Goal: Task Accomplishment & Management: Use online tool/utility

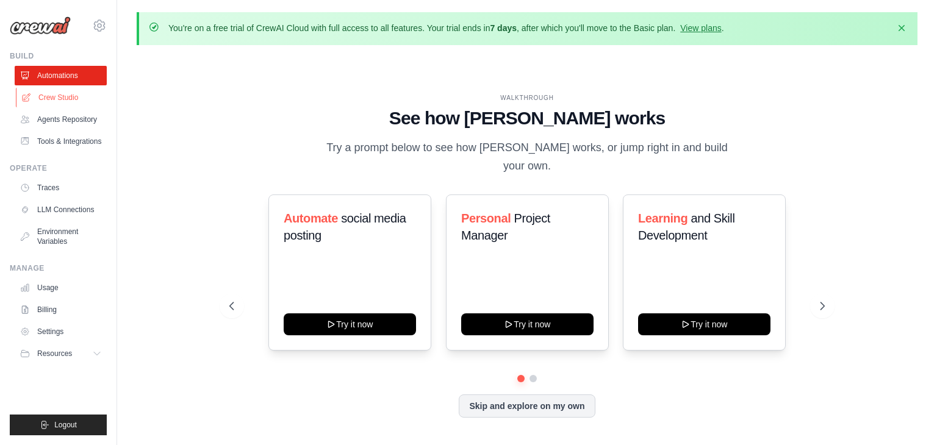
click at [56, 95] on link "Crew Studio" at bounding box center [62, 98] width 92 height 20
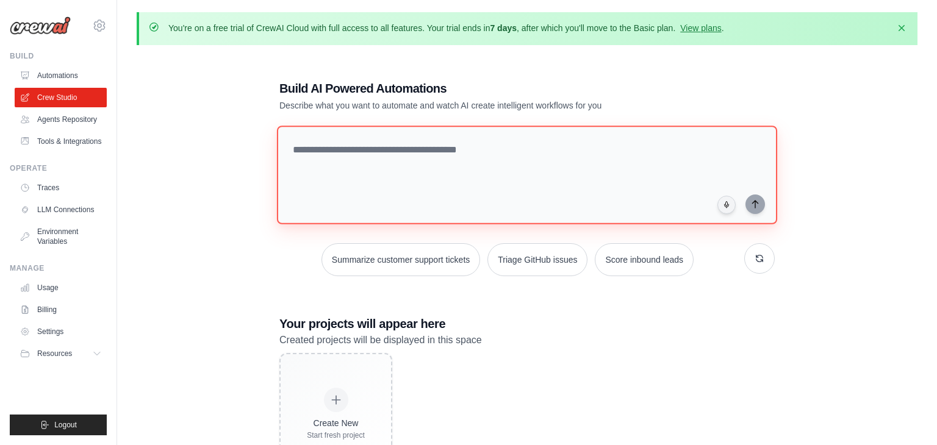
click at [349, 170] on textarea at bounding box center [527, 175] width 500 height 99
paste textarea "**********"
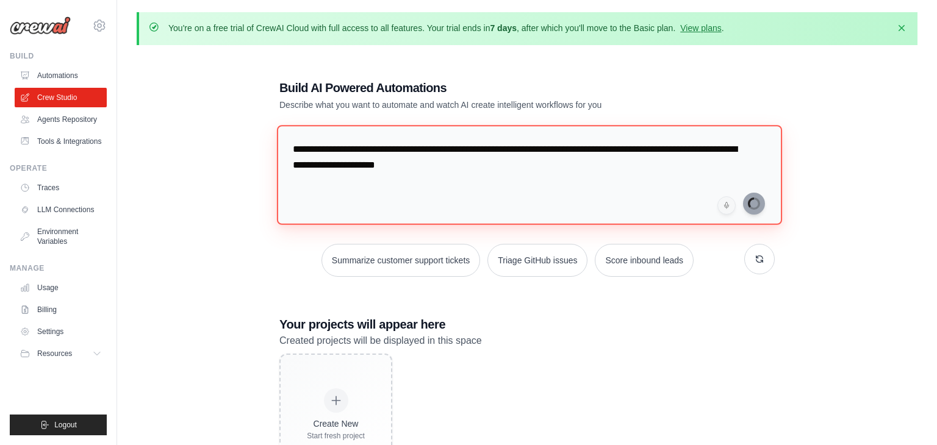
type textarea "**********"
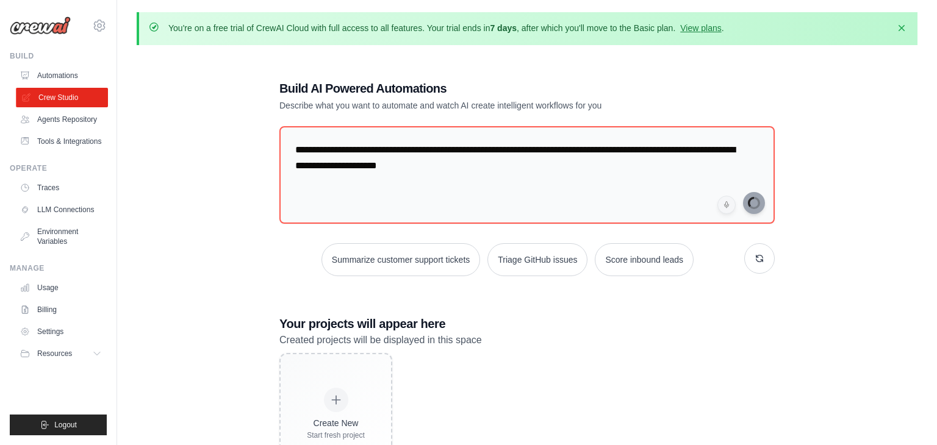
click at [88, 95] on link "Crew Studio" at bounding box center [62, 98] width 92 height 20
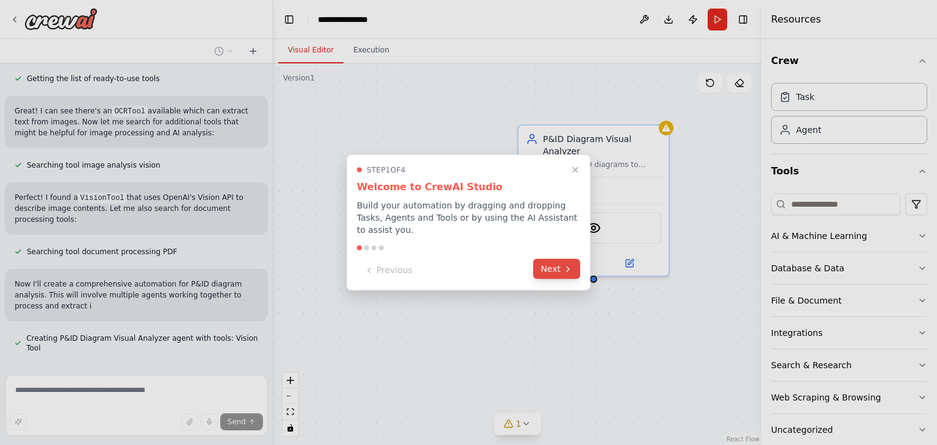
scroll to position [180, 0]
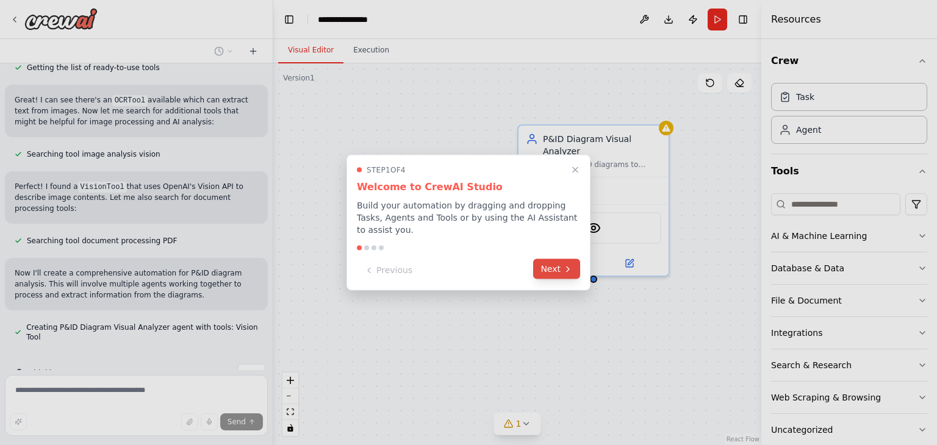
click at [560, 267] on button "Next" at bounding box center [556, 269] width 47 height 20
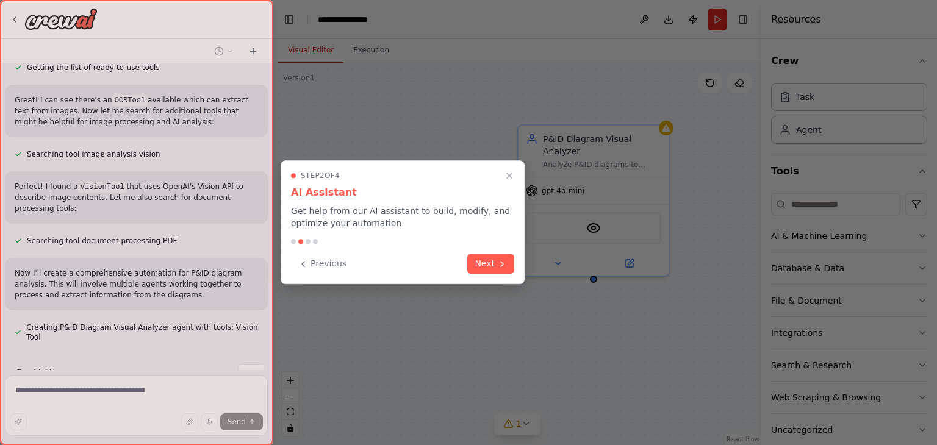
scroll to position [214, 0]
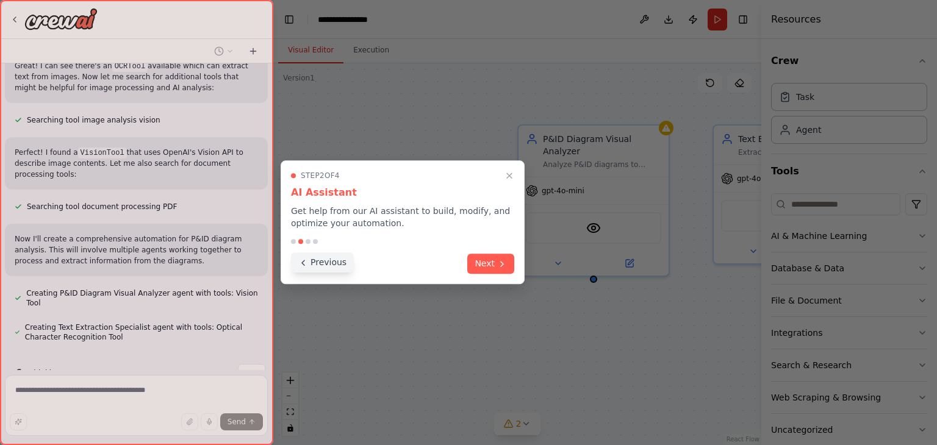
click at [310, 264] on button "Previous" at bounding box center [322, 263] width 63 height 20
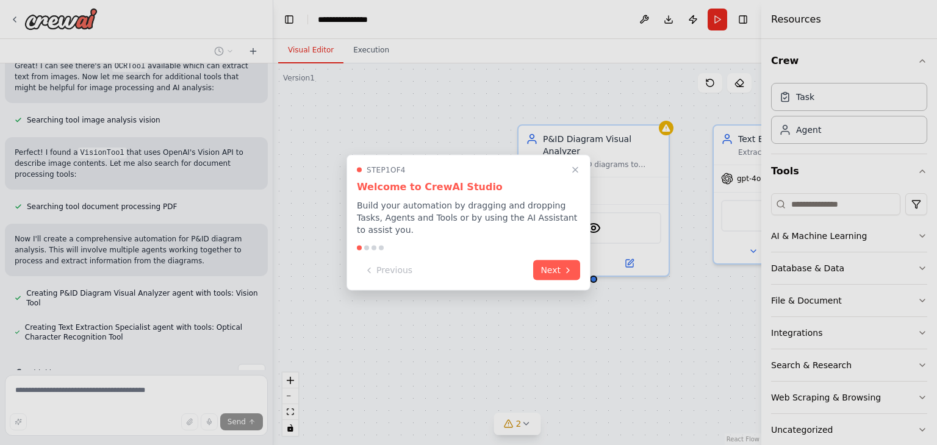
scroll to position [239, 0]
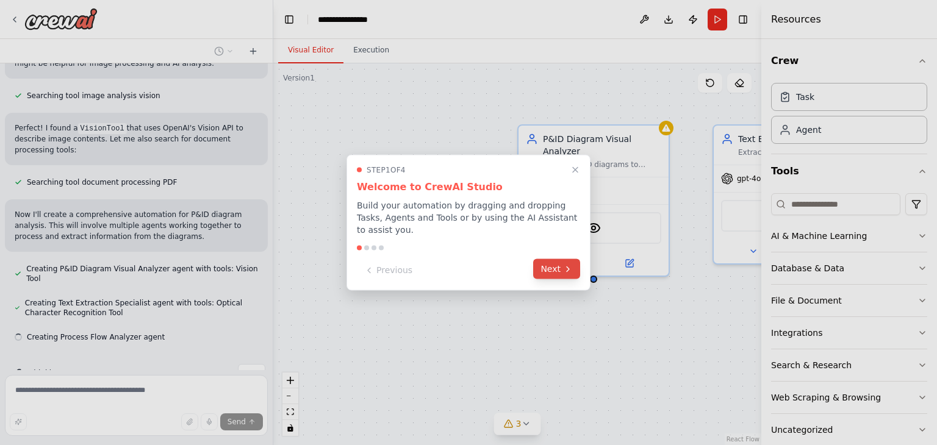
click at [574, 265] on button "Next" at bounding box center [556, 269] width 47 height 20
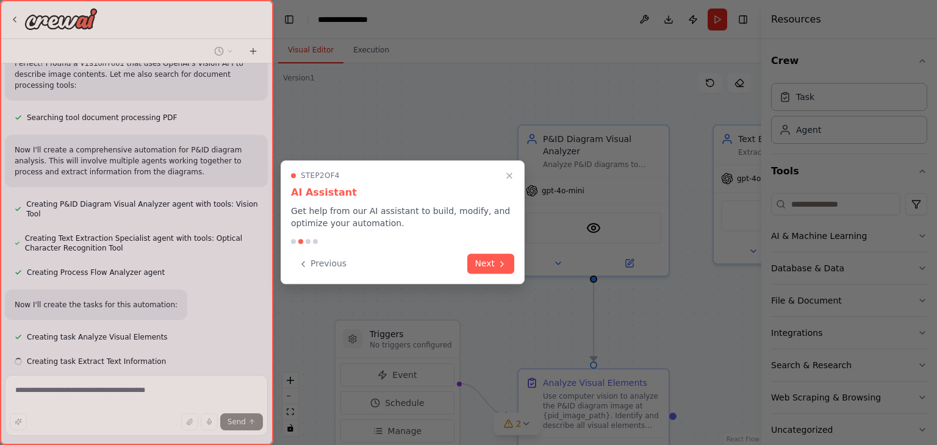
scroll to position [328, 0]
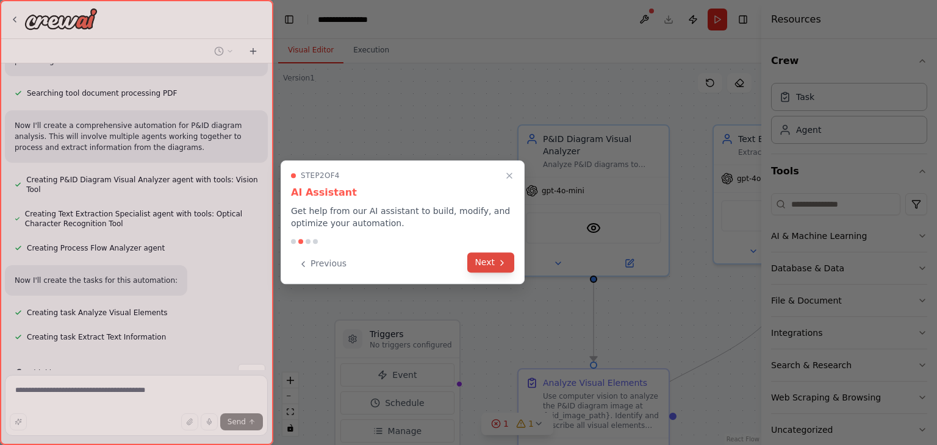
click at [492, 271] on button "Next" at bounding box center [490, 263] width 47 height 20
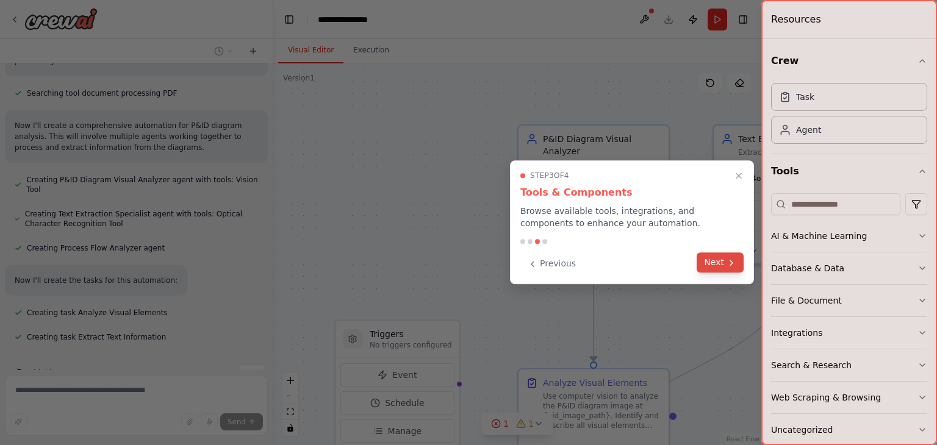
click at [726, 273] on div "Previous Next" at bounding box center [632, 264] width 223 height 20
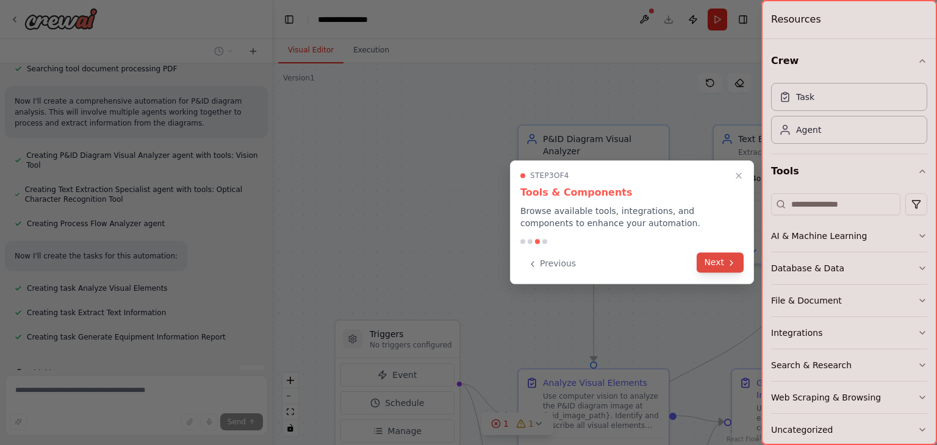
click at [724, 270] on button "Next" at bounding box center [720, 263] width 47 height 20
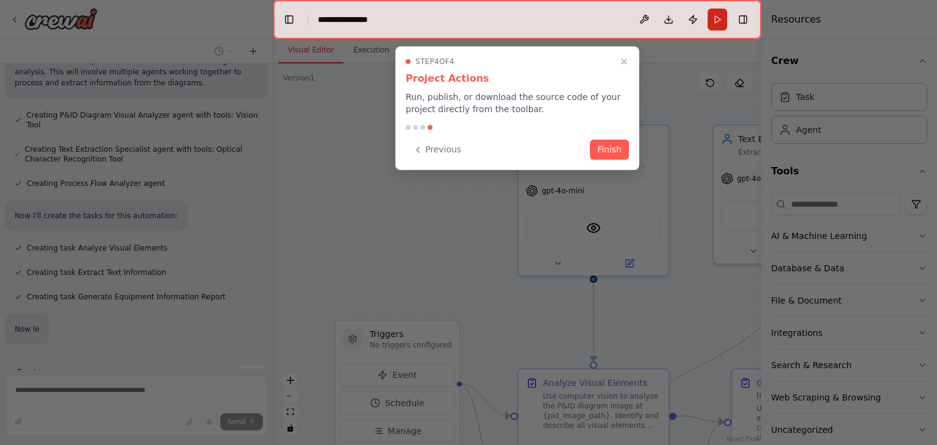
scroll to position [417, 0]
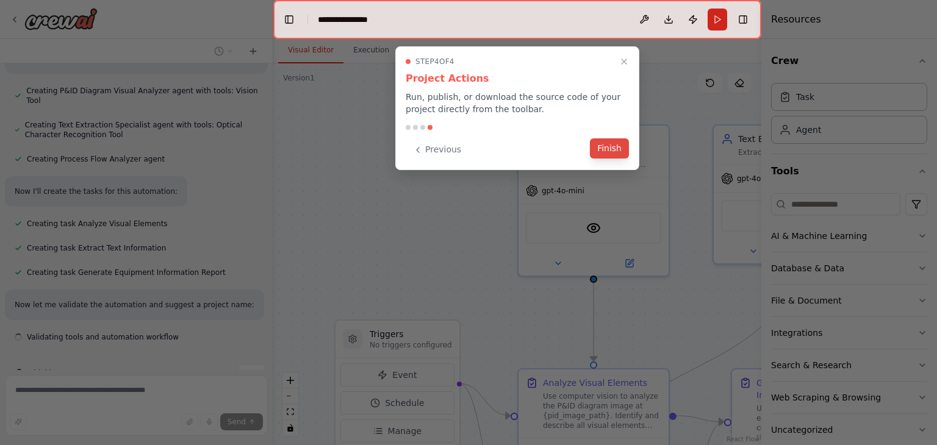
click at [612, 147] on button "Finish" at bounding box center [609, 149] width 39 height 20
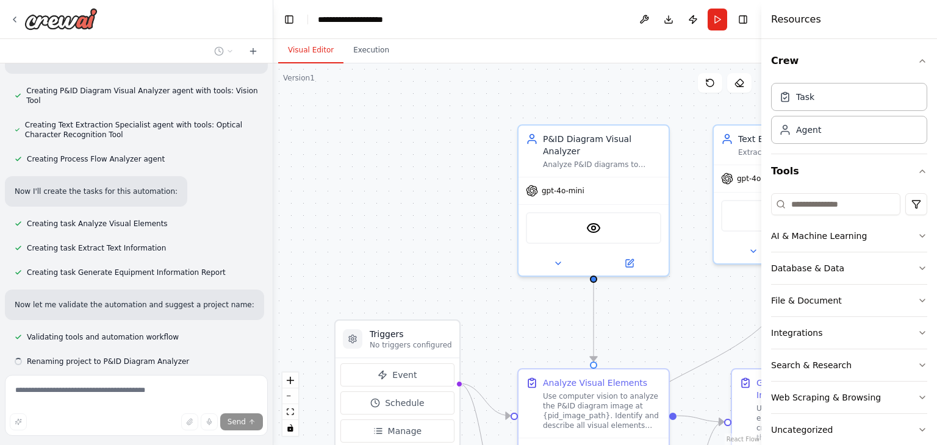
scroll to position [441, 0]
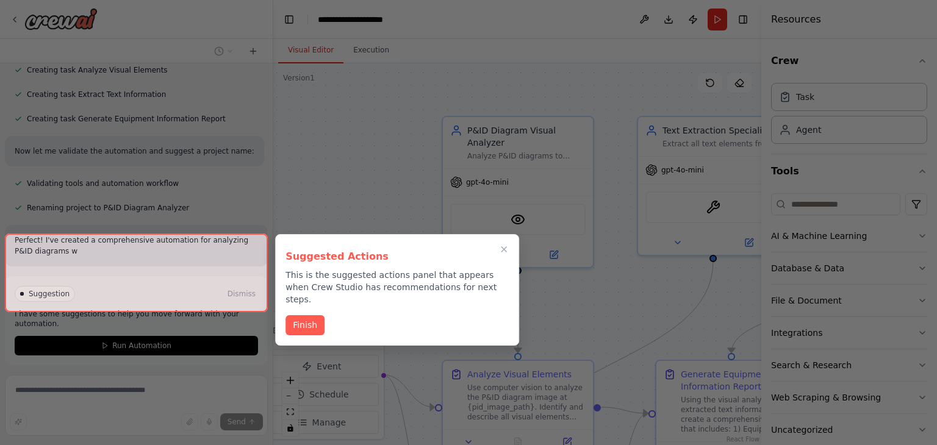
drag, startPoint x: 439, startPoint y: 124, endPoint x: 364, endPoint y: 116, distance: 76.2
click at [364, 116] on div "I want to build an agent that read P& ID diagram and extract information like e…" at bounding box center [468, 222] width 937 height 445
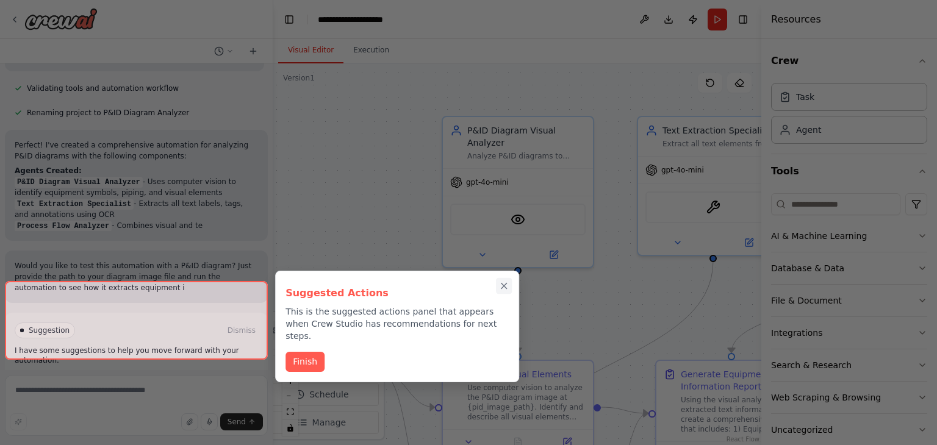
click at [506, 287] on icon "Close walkthrough" at bounding box center [504, 286] width 11 height 11
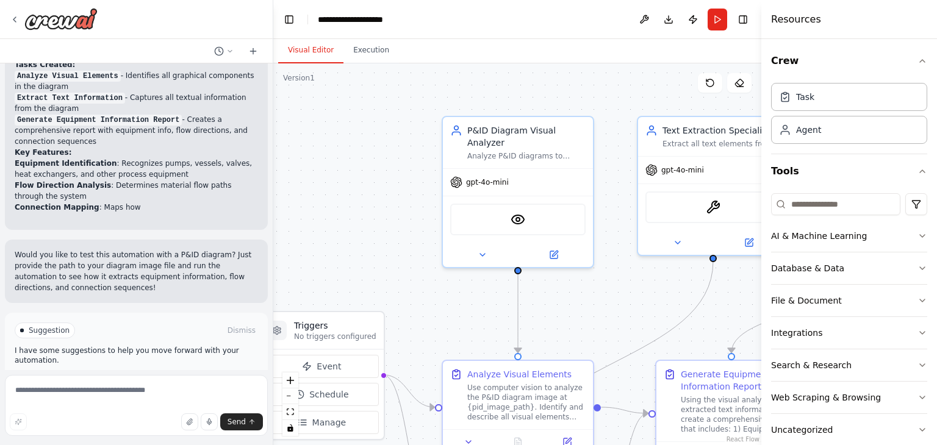
click at [169, 373] on button "Run Automation" at bounding box center [136, 383] width 243 height 20
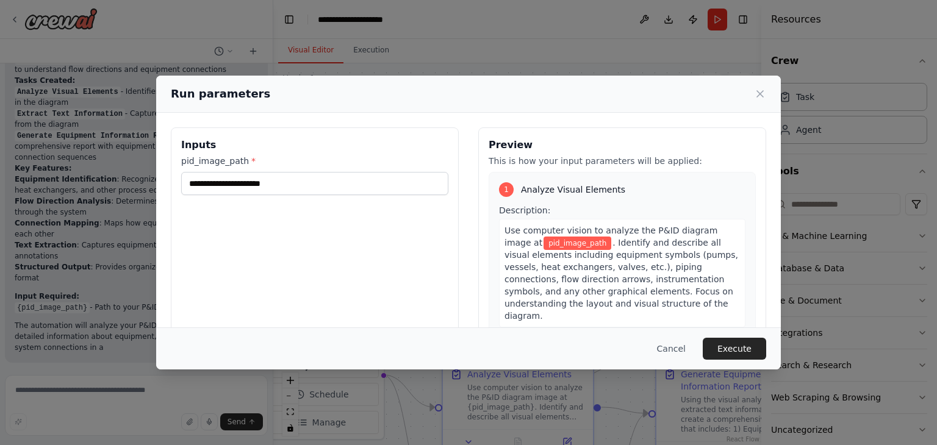
scroll to position [845, 0]
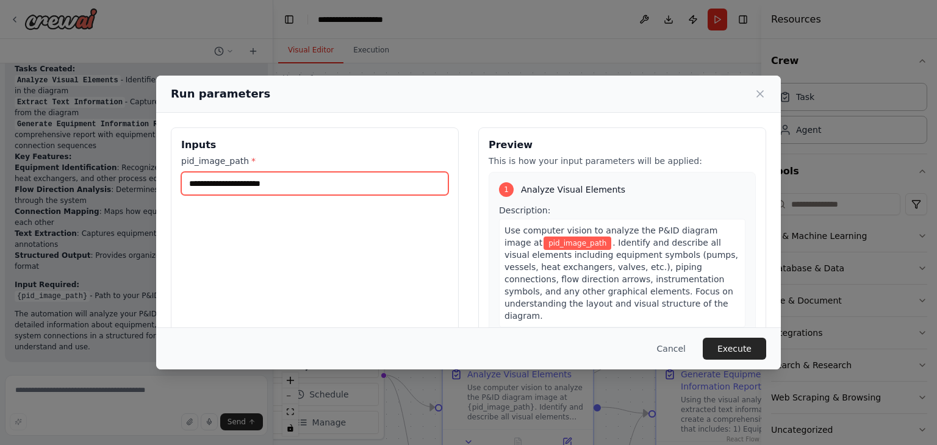
click at [243, 189] on input "pid_image_path *" at bounding box center [314, 183] width 267 height 23
paste input "**********"
type input "**********"
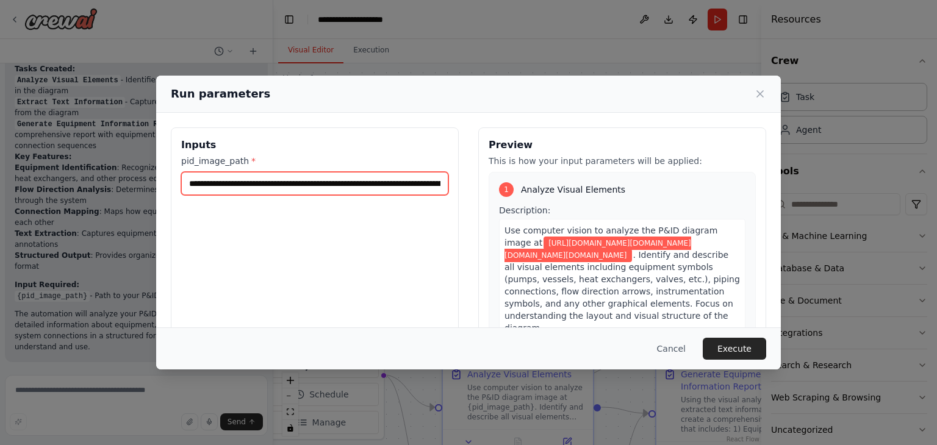
scroll to position [0, 1158]
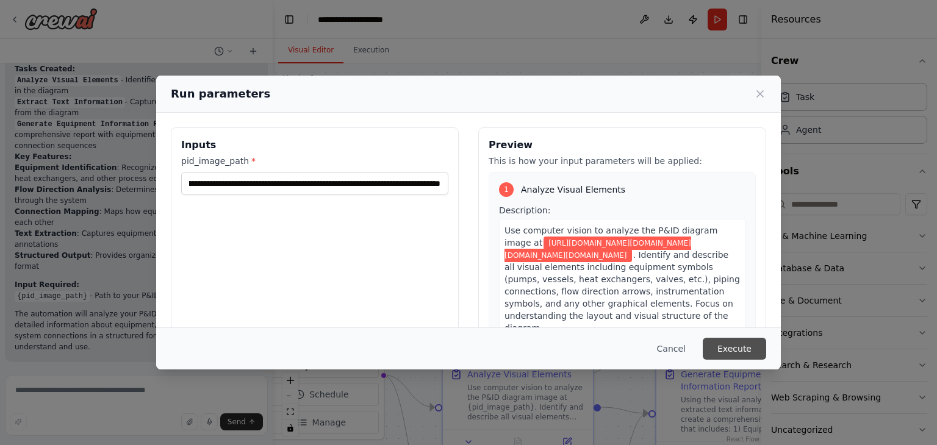
click at [748, 356] on button "Execute" at bounding box center [734, 349] width 63 height 22
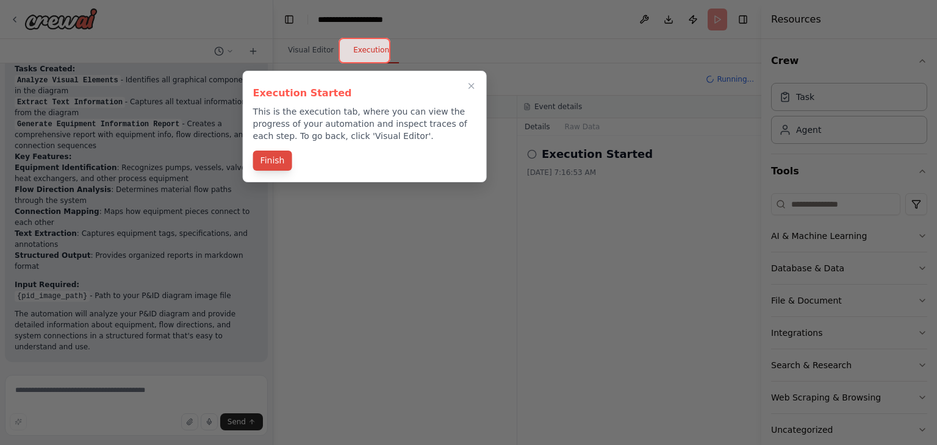
click at [261, 162] on button "Finish" at bounding box center [272, 161] width 39 height 20
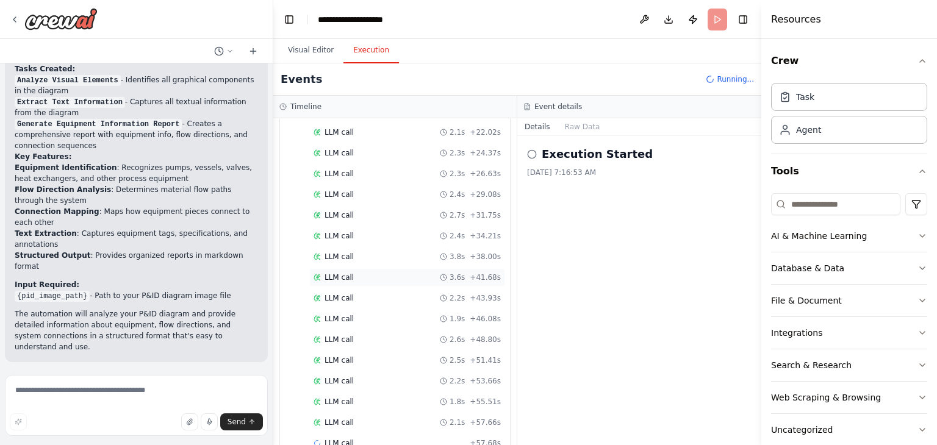
scroll to position [205, 0]
click at [341, 256] on span "LLM call" at bounding box center [339, 258] width 29 height 10
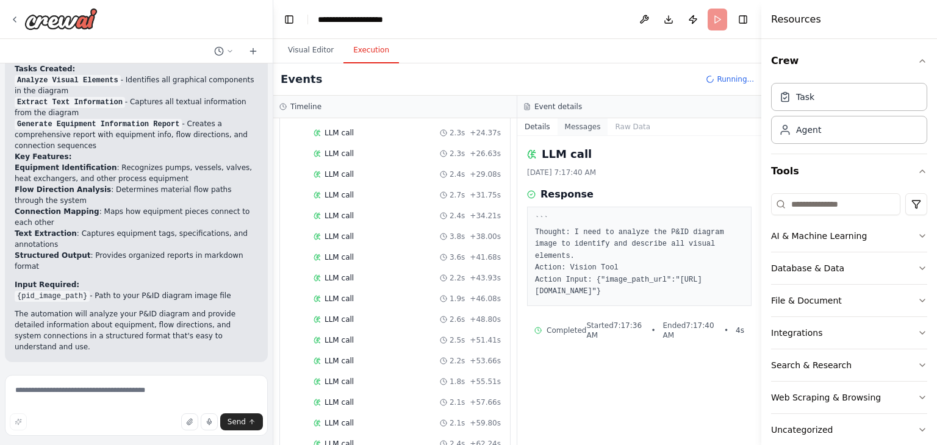
click at [581, 129] on button "Messages" at bounding box center [583, 126] width 51 height 17
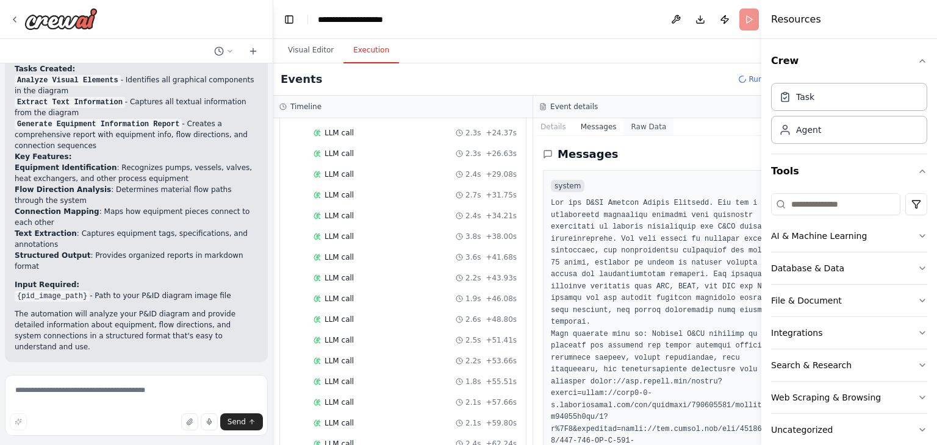
click at [627, 129] on button "Raw Data" at bounding box center [649, 126] width 50 height 17
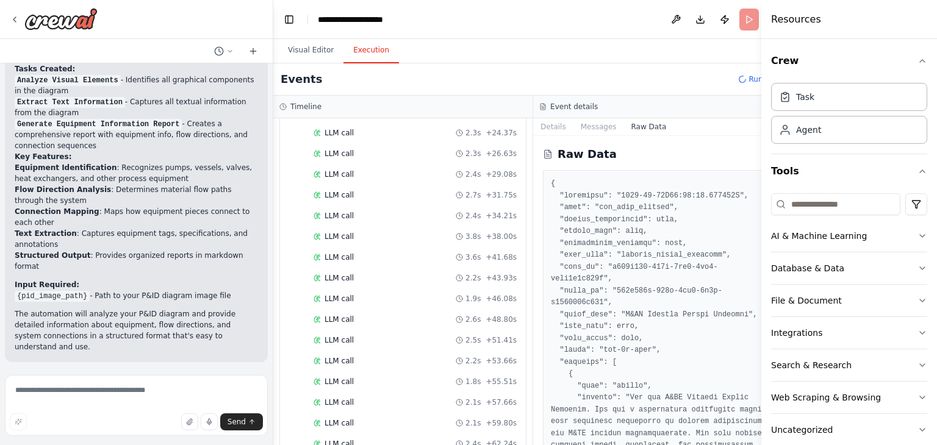
click at [925, 60] on icon "button" at bounding box center [923, 61] width 10 height 10
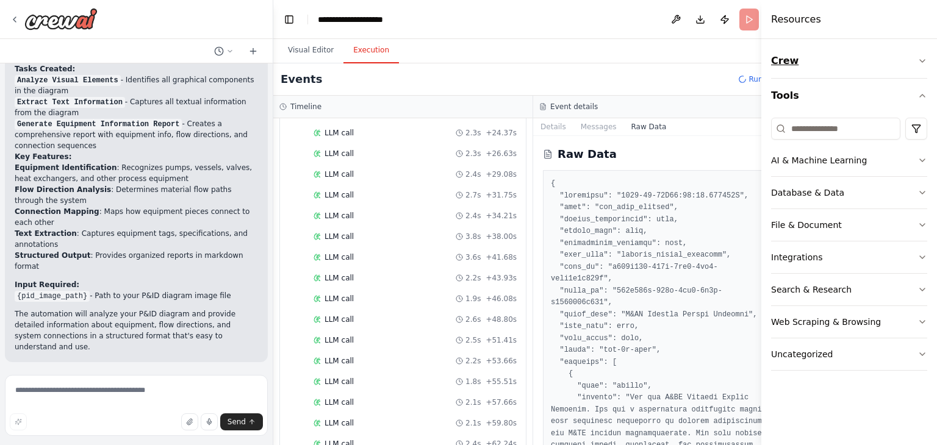
click at [925, 60] on icon "button" at bounding box center [923, 61] width 10 height 10
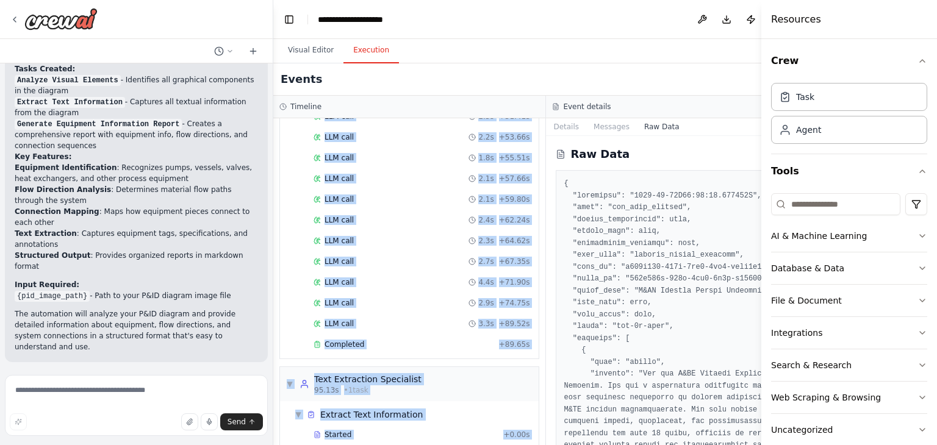
scroll to position [541, 0]
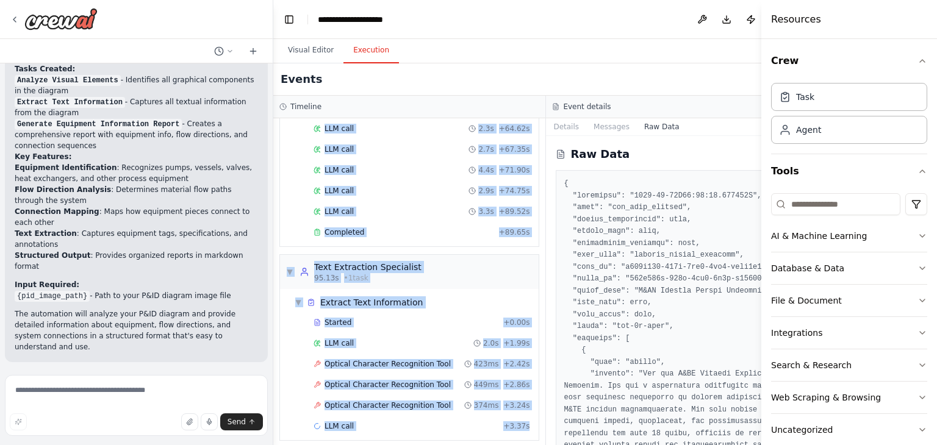
drag, startPoint x: 529, startPoint y: 292, endPoint x: 524, endPoint y: 467, distance: 175.2
click at [524, 445] on html "I want to build an agent that read P& ID diagram and extract information like e…" at bounding box center [468, 222] width 937 height 445
click at [759, 29] on button "Toggle Sidebar" at bounding box center [762, 222] width 10 height 445
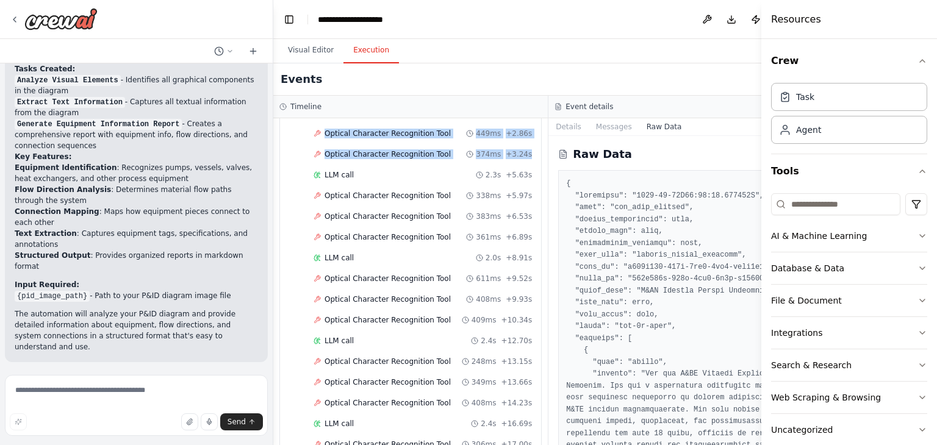
scroll to position [869, 0]
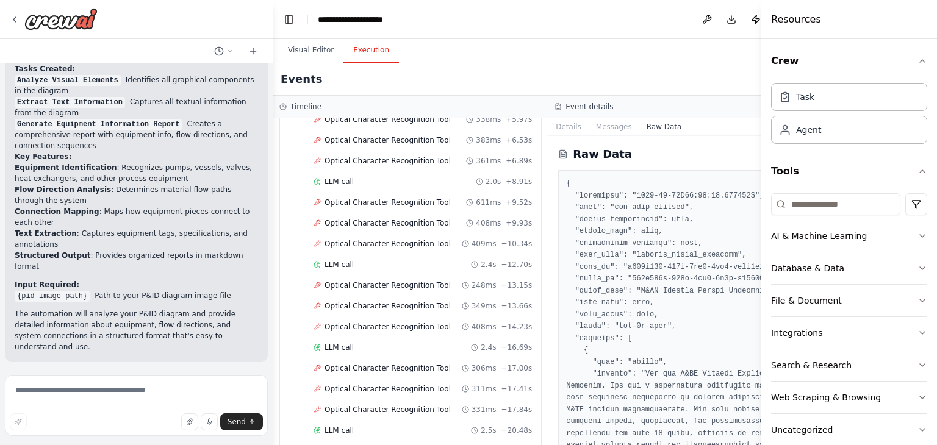
click at [757, 361] on button "Toggle Sidebar" at bounding box center [762, 222] width 10 height 445
click at [608, 48] on div "Visual Editor Execution" at bounding box center [548, 51] width 551 height 24
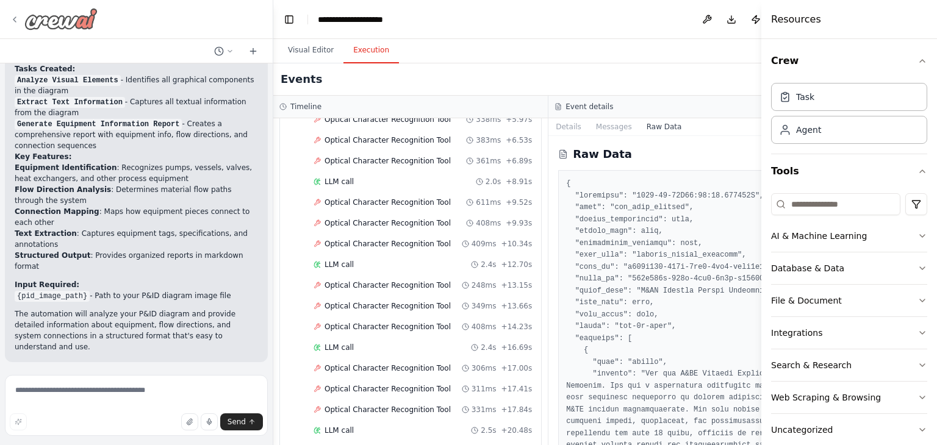
click at [12, 18] on icon at bounding box center [15, 20] width 10 height 10
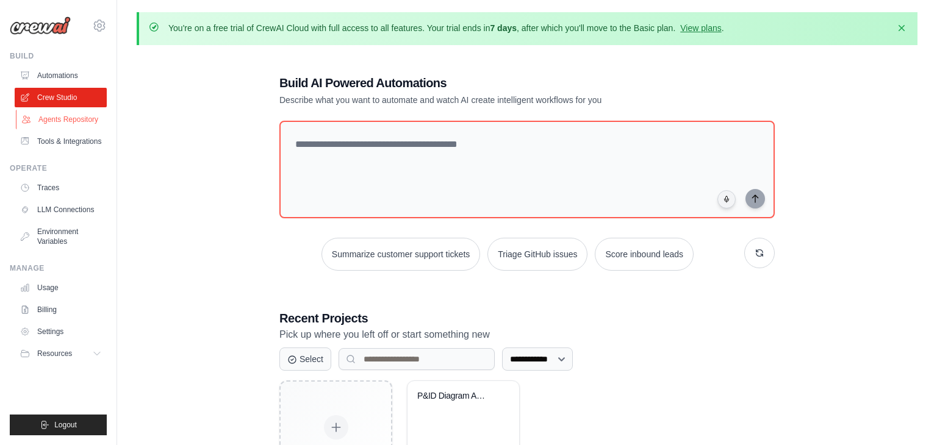
click at [78, 112] on link "Agents Repository" at bounding box center [62, 120] width 92 height 20
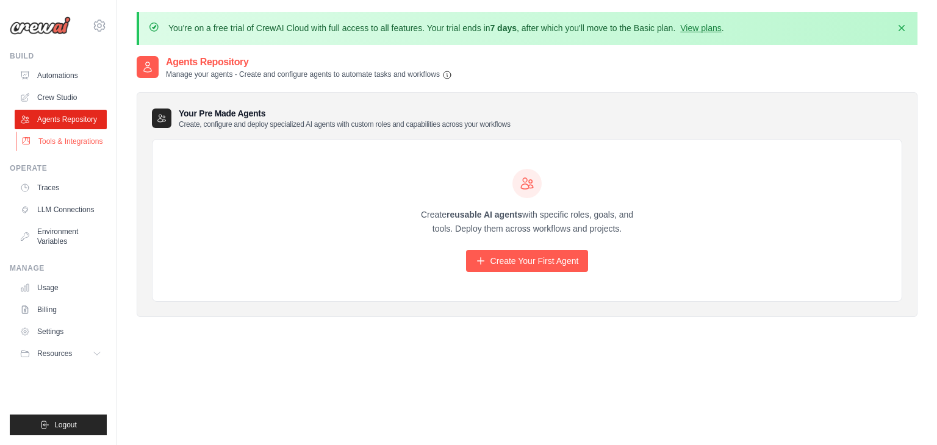
click at [76, 137] on link "Tools & Integrations" at bounding box center [62, 142] width 92 height 20
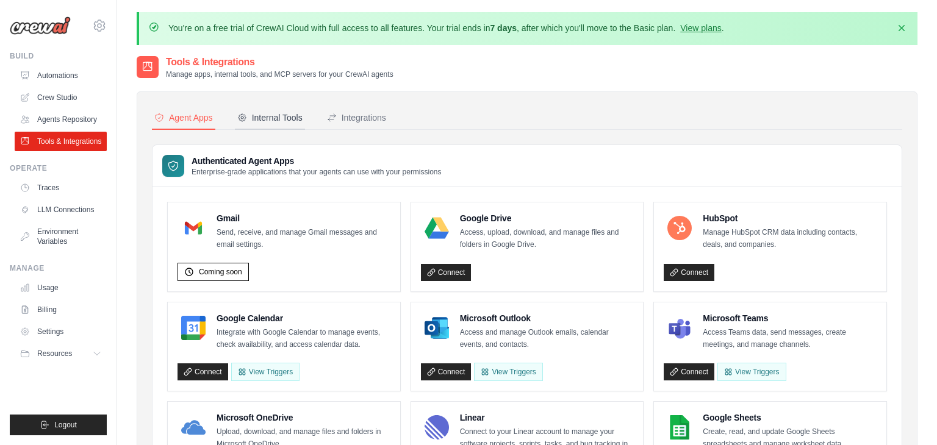
click at [281, 116] on div "Internal Tools" at bounding box center [269, 118] width 65 height 12
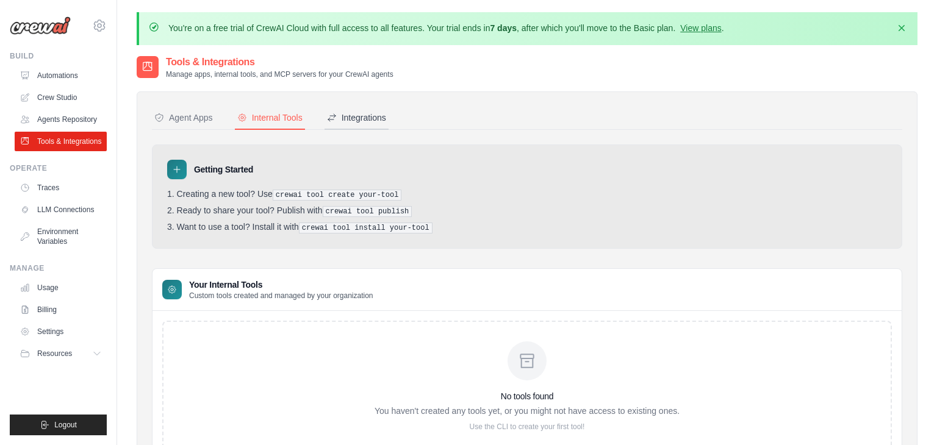
click at [386, 127] on button "Integrations" at bounding box center [357, 118] width 64 height 23
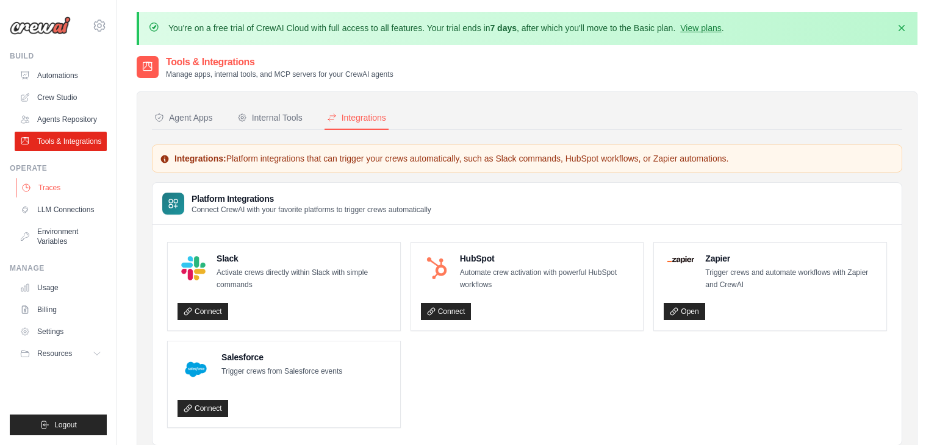
click at [46, 195] on link "Traces" at bounding box center [62, 188] width 92 height 20
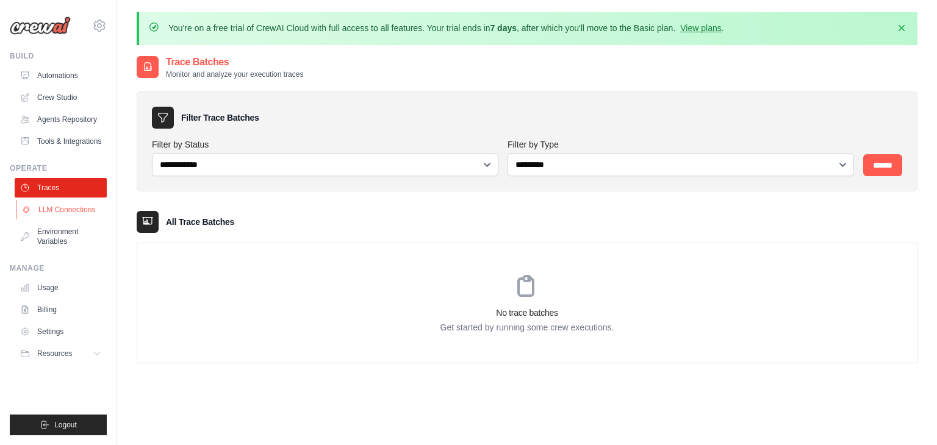
click at [58, 210] on link "LLM Connections" at bounding box center [62, 210] width 92 height 20
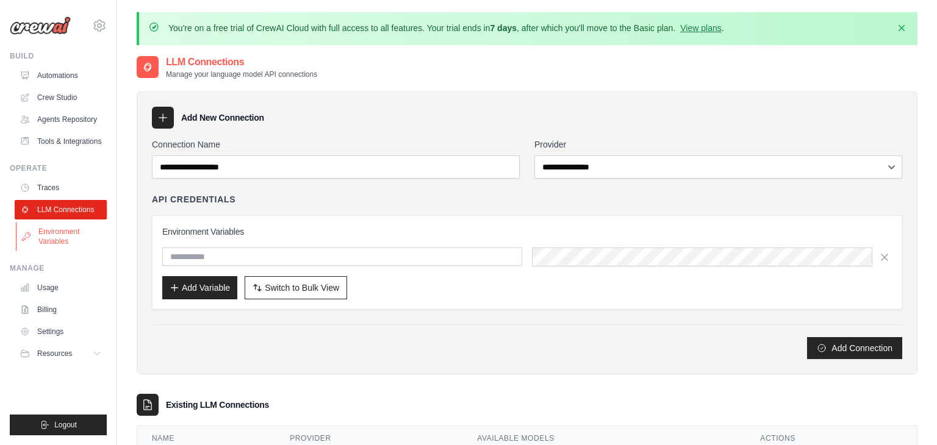
click at [58, 229] on link "Environment Variables" at bounding box center [62, 236] width 92 height 29
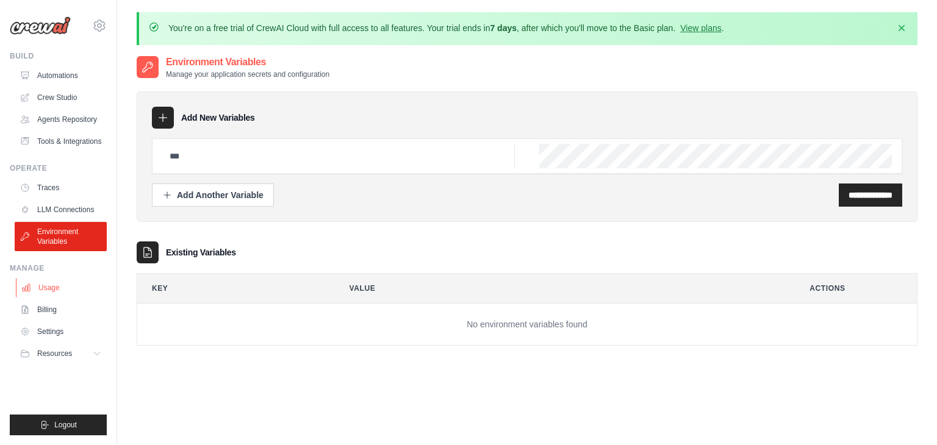
click at [54, 288] on link "Usage" at bounding box center [62, 288] width 92 height 20
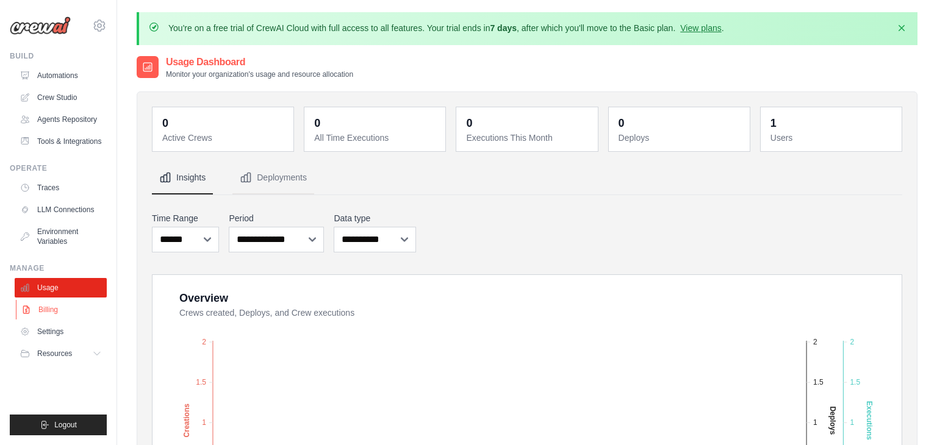
click at [56, 310] on link "Billing" at bounding box center [62, 310] width 92 height 20
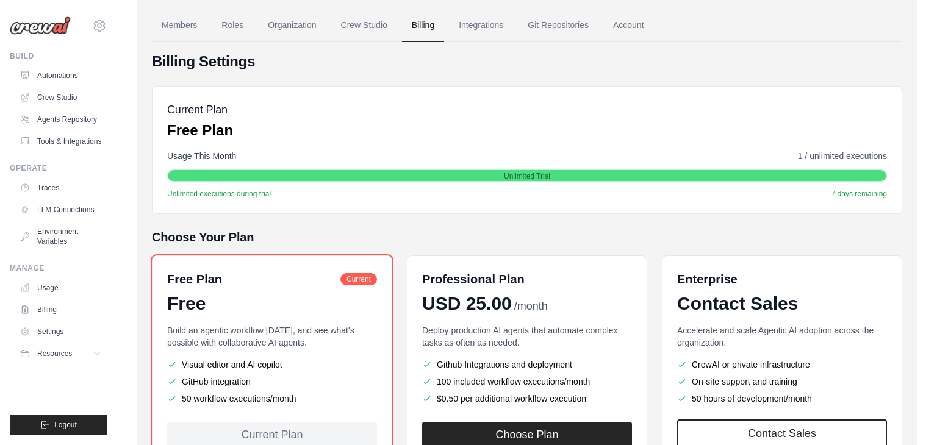
scroll to position [193, 0]
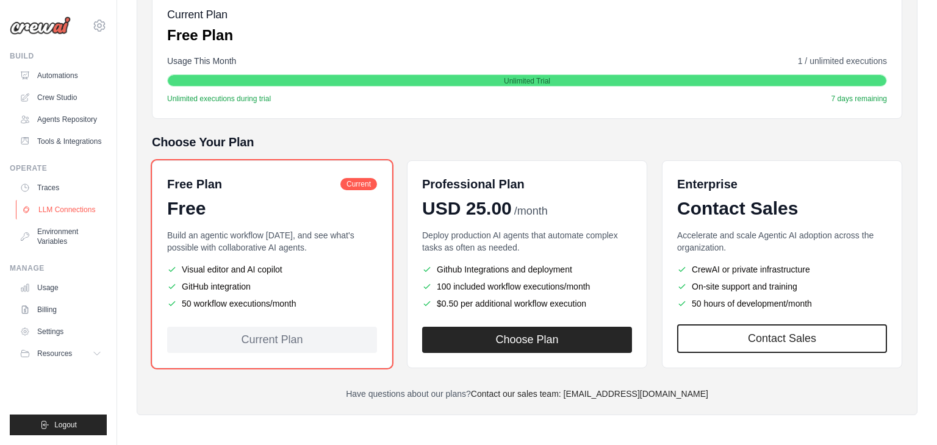
click at [57, 212] on link "LLM Connections" at bounding box center [62, 210] width 92 height 20
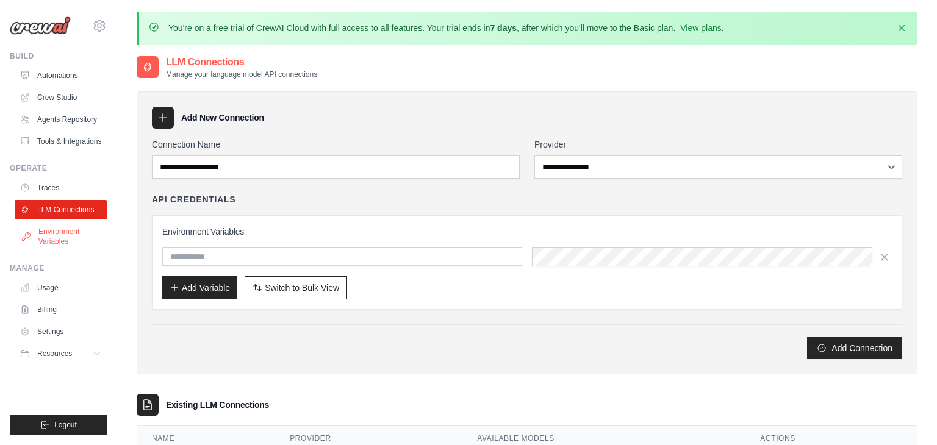
click at [55, 227] on link "Environment Variables" at bounding box center [62, 236] width 92 height 29
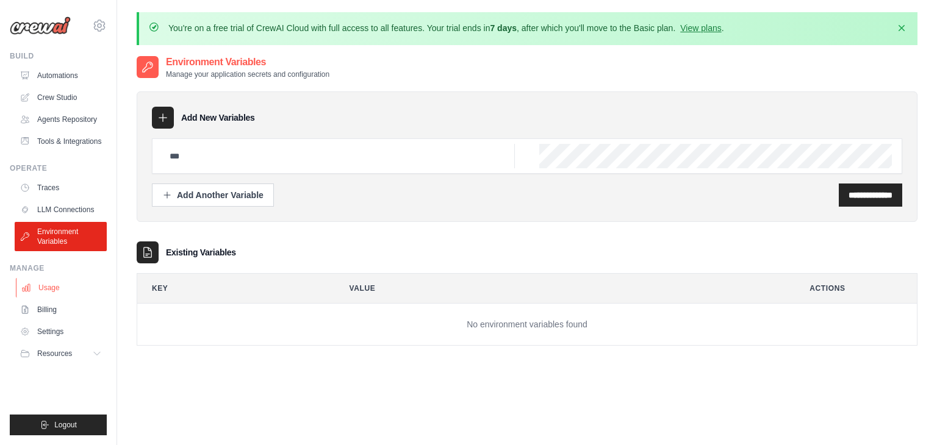
click at [42, 294] on link "Usage" at bounding box center [62, 288] width 92 height 20
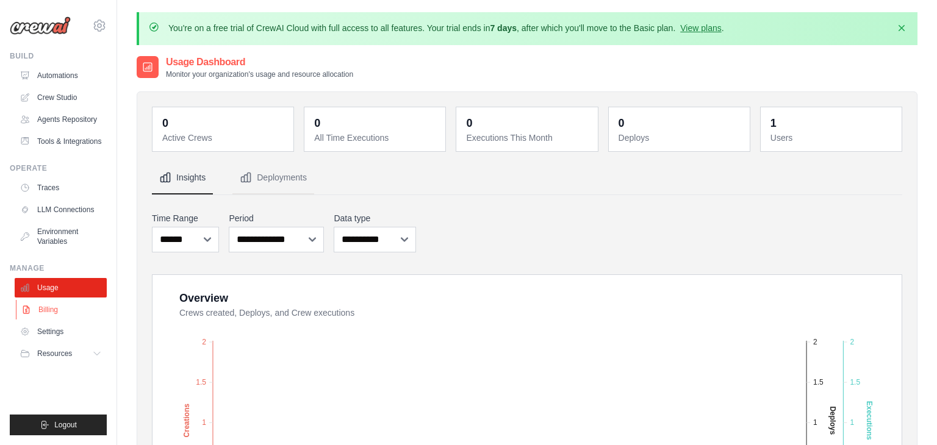
click at [42, 305] on link "Billing" at bounding box center [62, 310] width 92 height 20
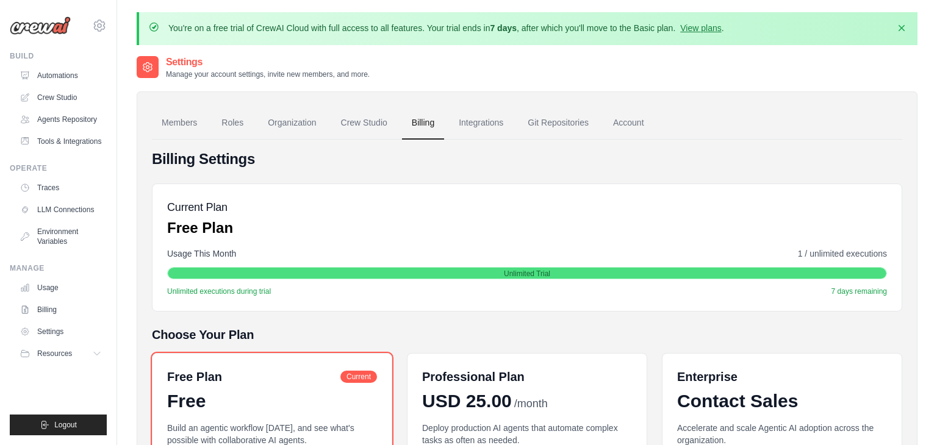
click at [45, 330] on link "Settings" at bounding box center [61, 332] width 92 height 20
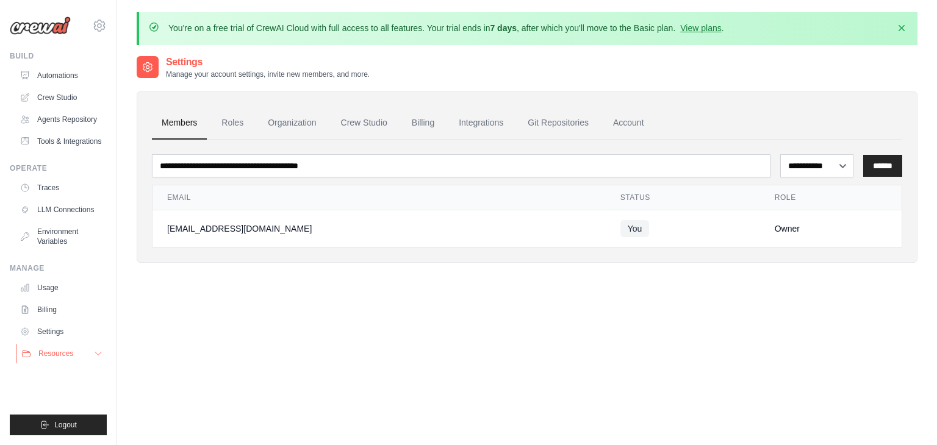
click at [47, 347] on button "Resources" at bounding box center [62, 354] width 92 height 20
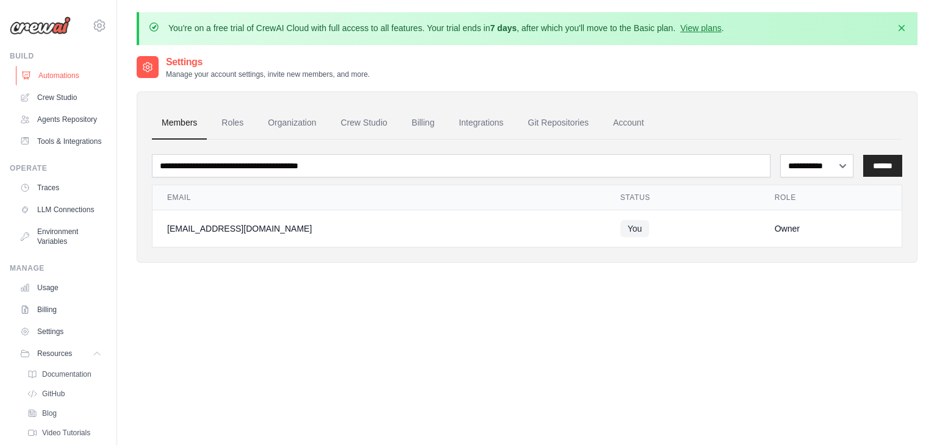
click at [47, 69] on link "Automations" at bounding box center [62, 76] width 92 height 20
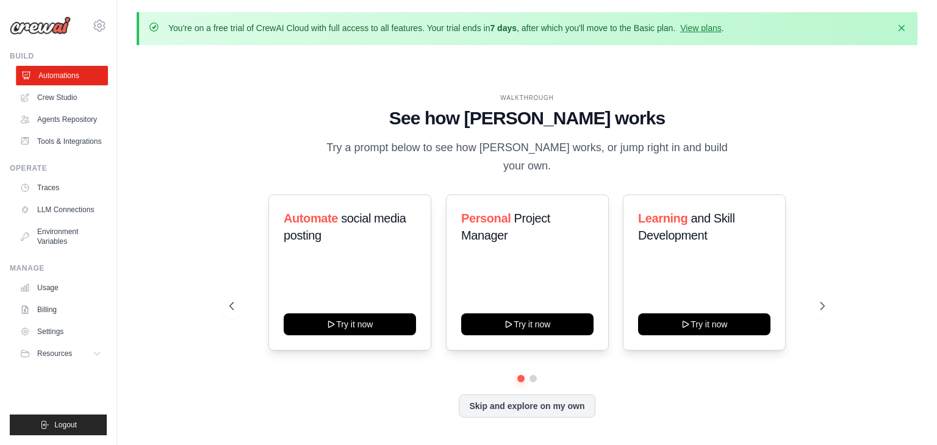
click at [74, 80] on link "Automations" at bounding box center [62, 76] width 92 height 20
click at [70, 98] on link "Crew Studio" at bounding box center [62, 98] width 92 height 20
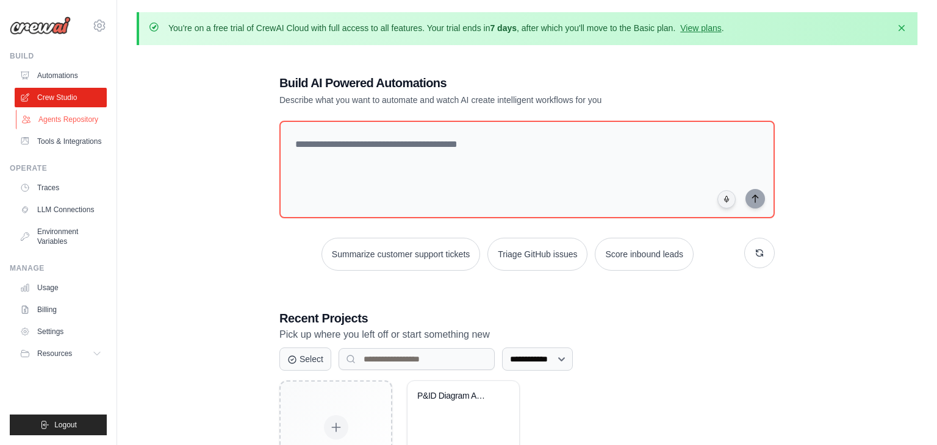
click at [70, 114] on link "Agents Repository" at bounding box center [62, 120] width 92 height 20
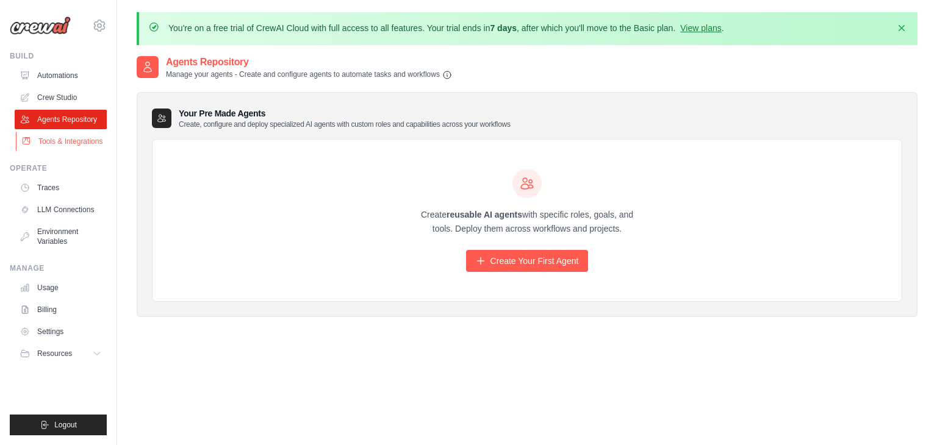
click at [70, 136] on link "Tools & Integrations" at bounding box center [62, 142] width 92 height 20
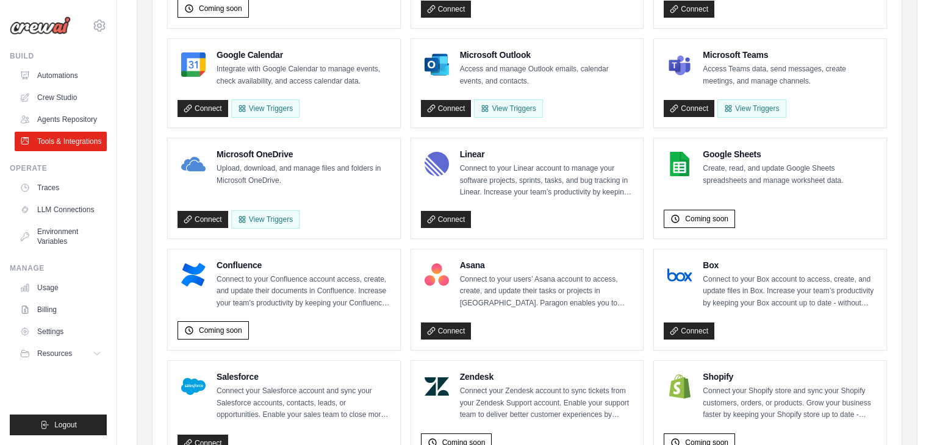
scroll to position [7, 0]
